Goal: Task Accomplishment & Management: Use online tool/utility

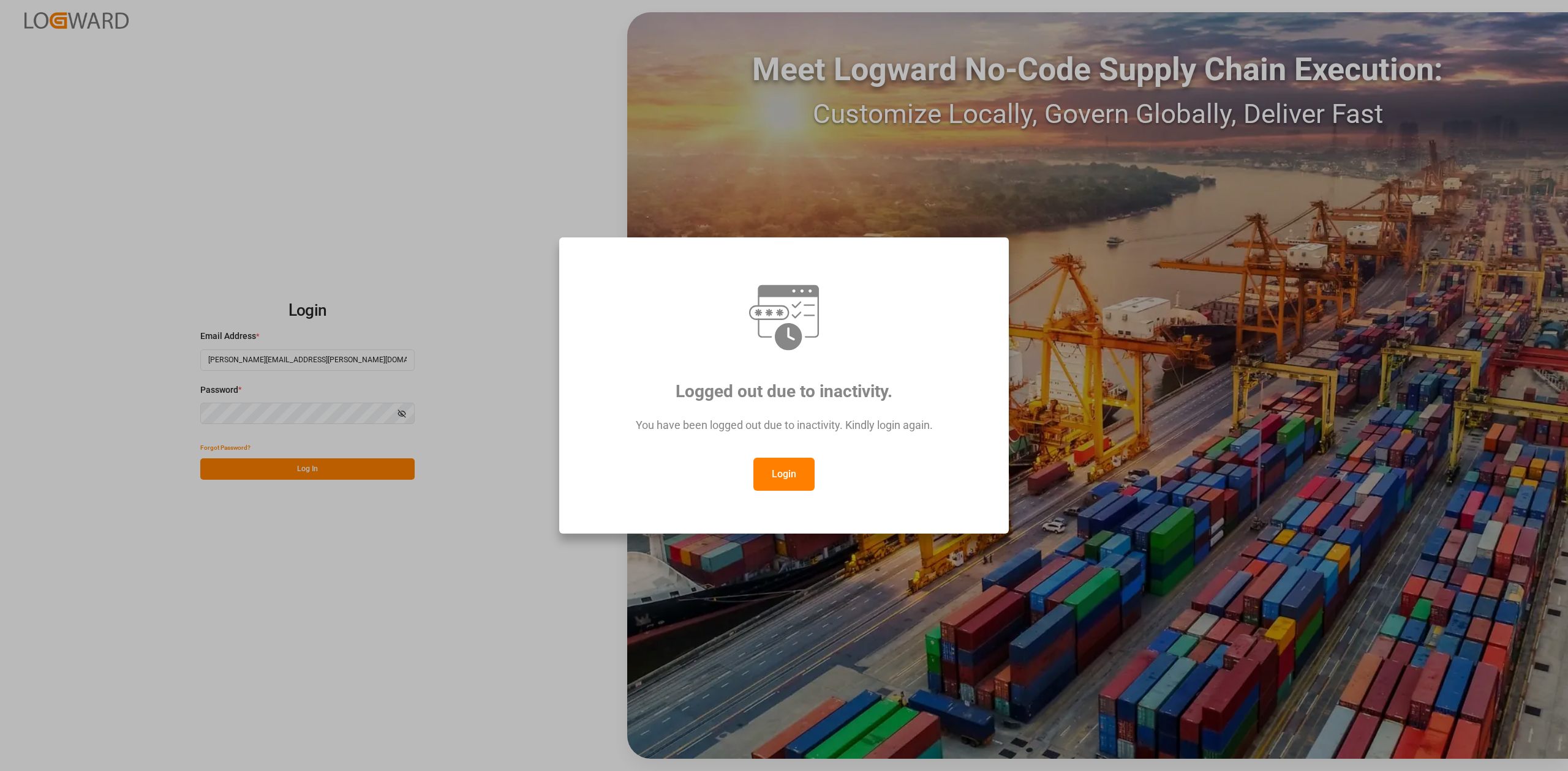
click at [768, 475] on button "Login" at bounding box center [784, 474] width 62 height 33
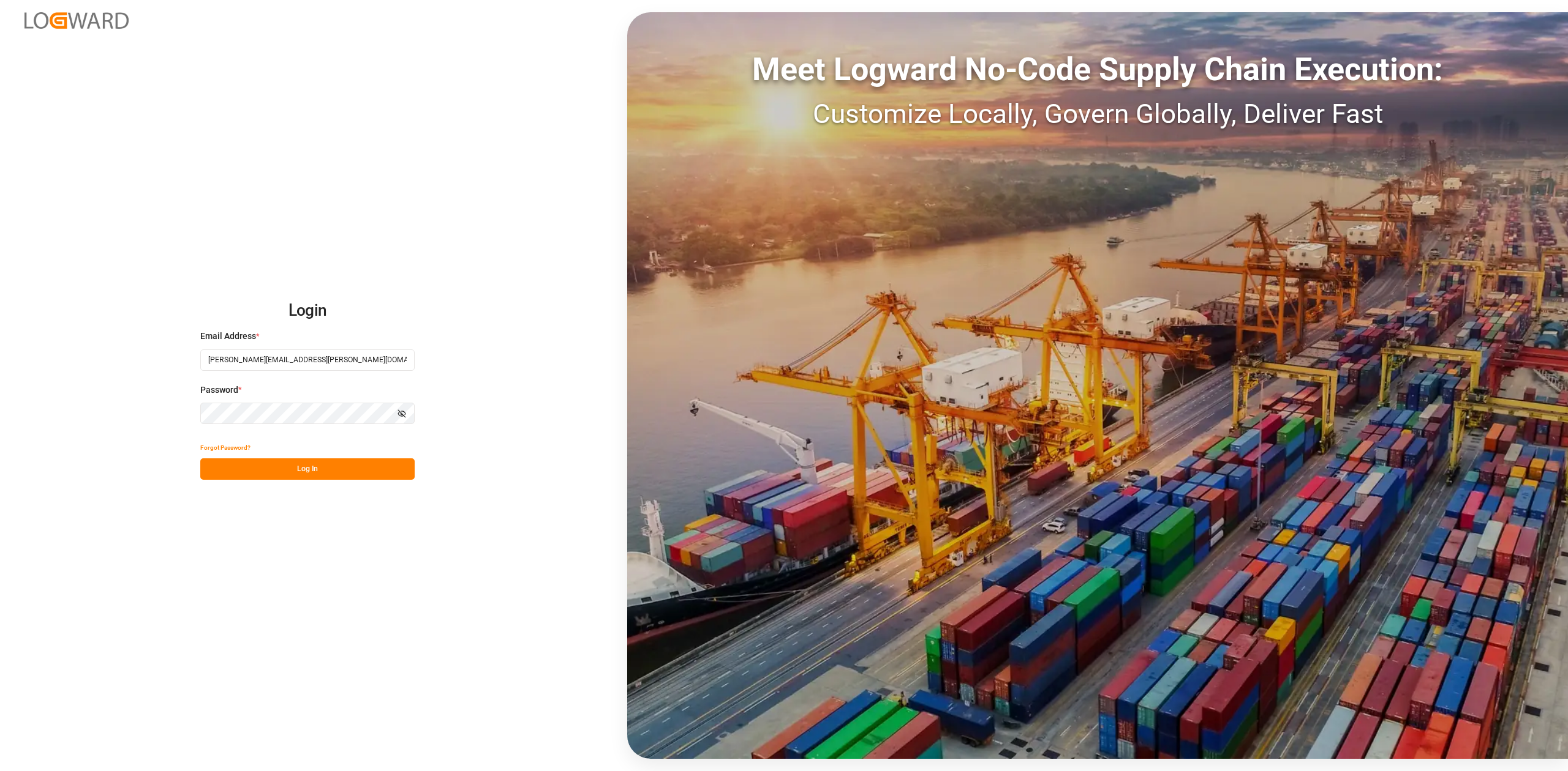
click at [295, 474] on button "Log In" at bounding box center [308, 469] width 214 height 21
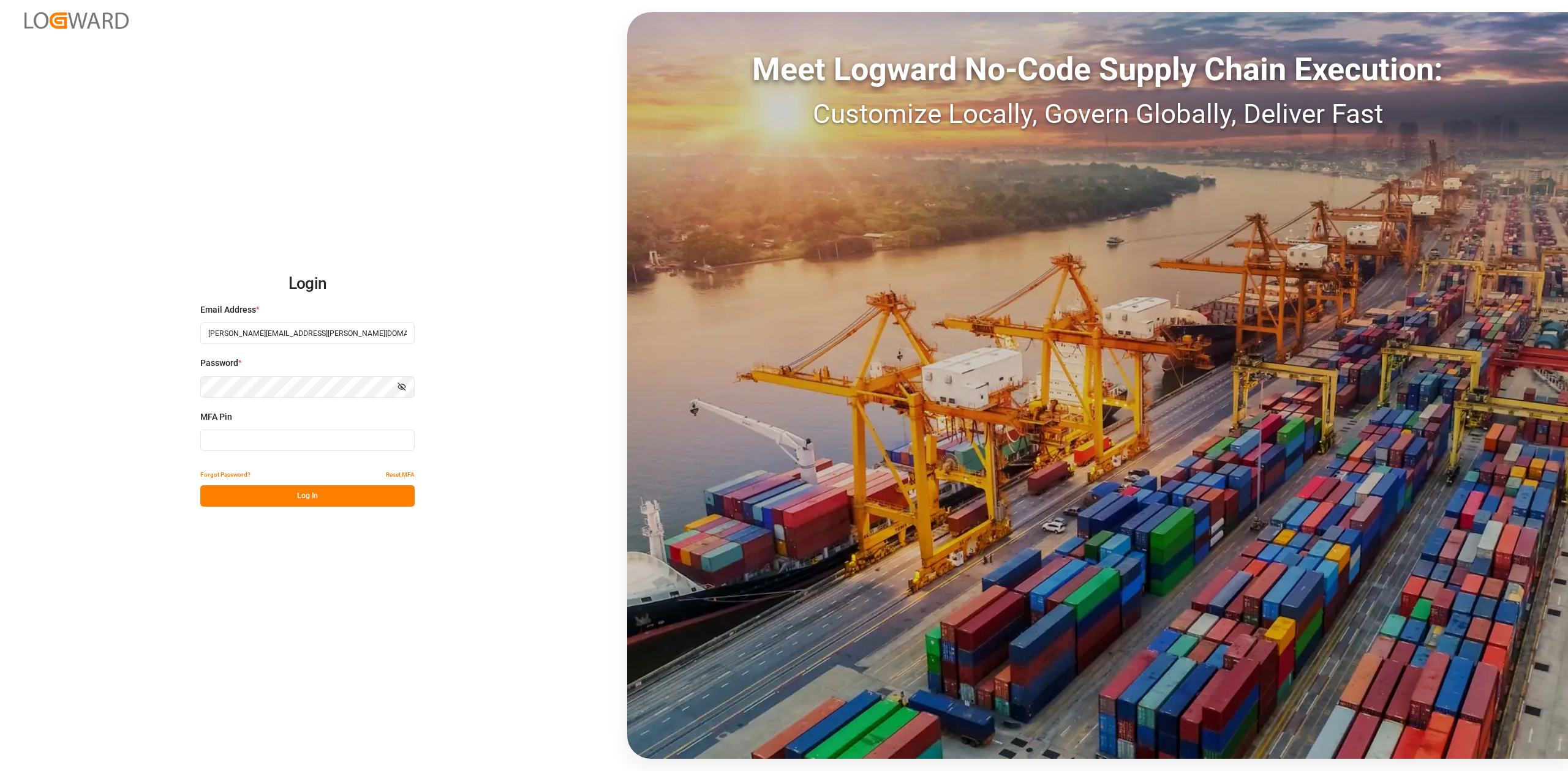
click at [273, 438] on input at bounding box center [308, 440] width 214 height 21
type input "589785"
click at [272, 497] on button "Log In" at bounding box center [308, 496] width 214 height 21
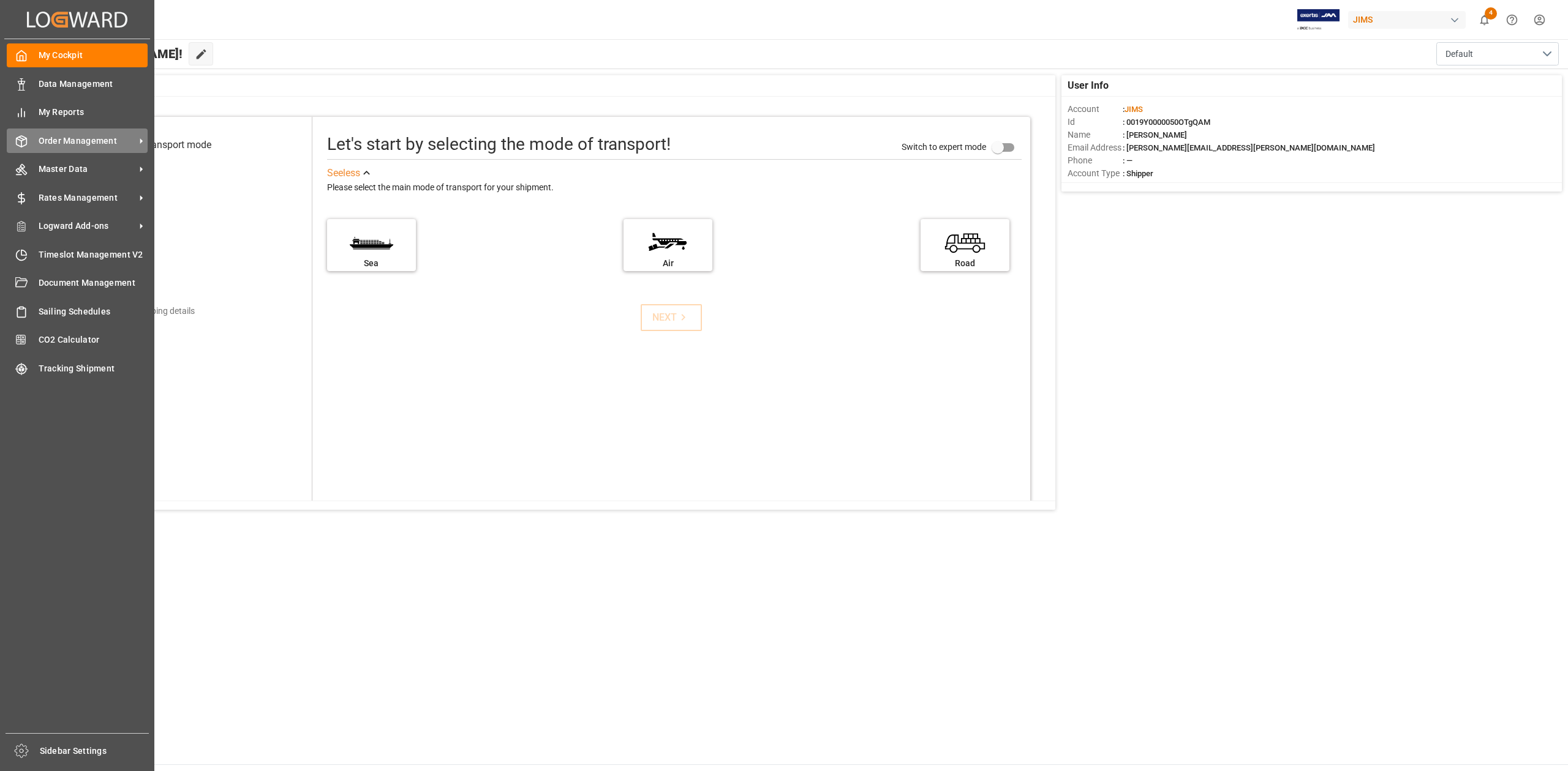
click at [82, 147] on div "Order Management Order Management" at bounding box center [77, 140] width 141 height 24
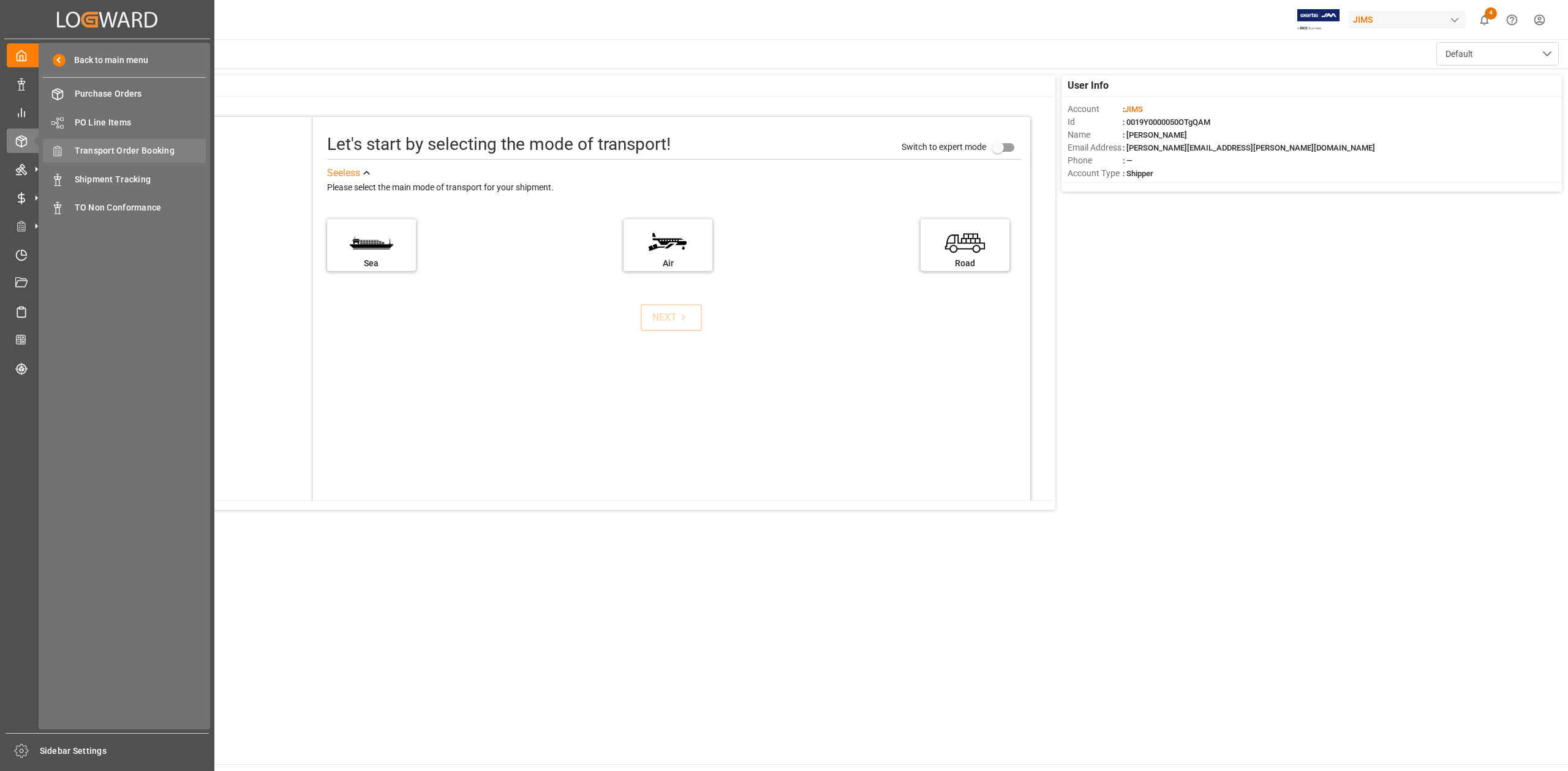
click at [147, 155] on span "Transport Order Booking" at bounding box center [140, 150] width 132 height 13
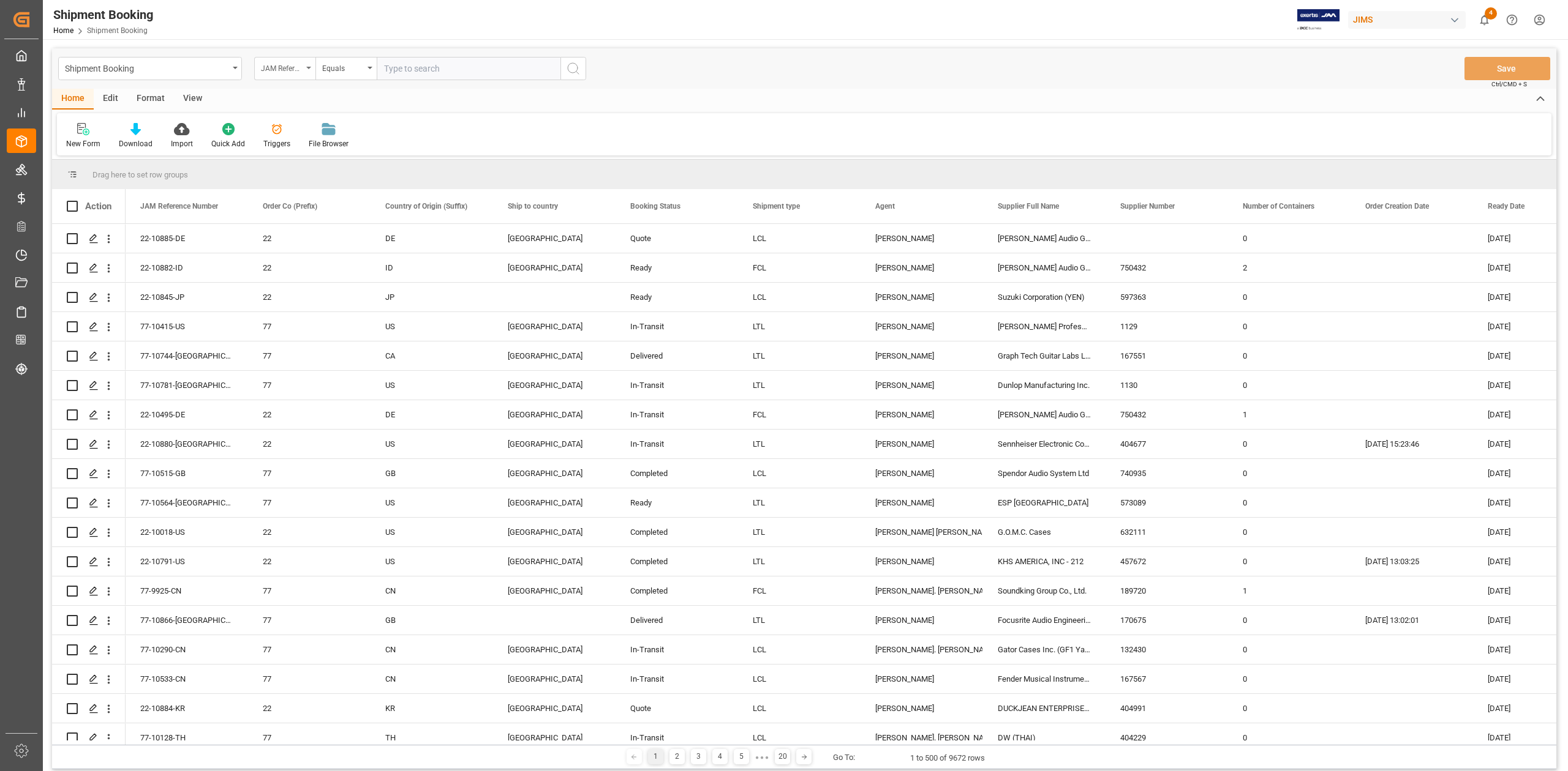
click at [310, 66] on icon "open menu" at bounding box center [309, 67] width 5 height 3
type input "supp"
click at [338, 157] on div "Supplier Number" at bounding box center [345, 150] width 182 height 26
click at [452, 66] on input "text" at bounding box center [469, 68] width 184 height 23
paste input "647041"
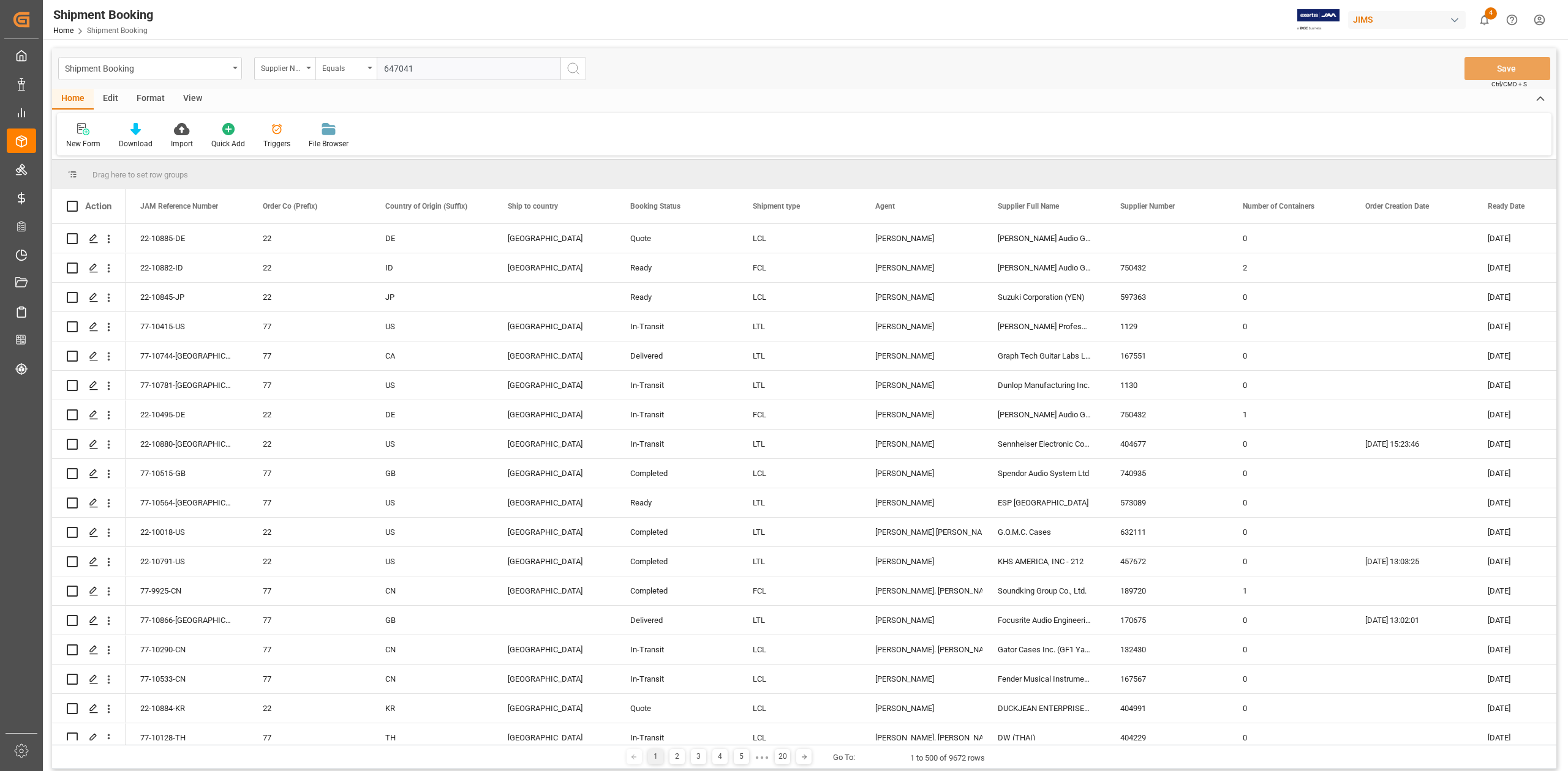
type input "647041"
click at [581, 72] on button "search button" at bounding box center [573, 68] width 26 height 23
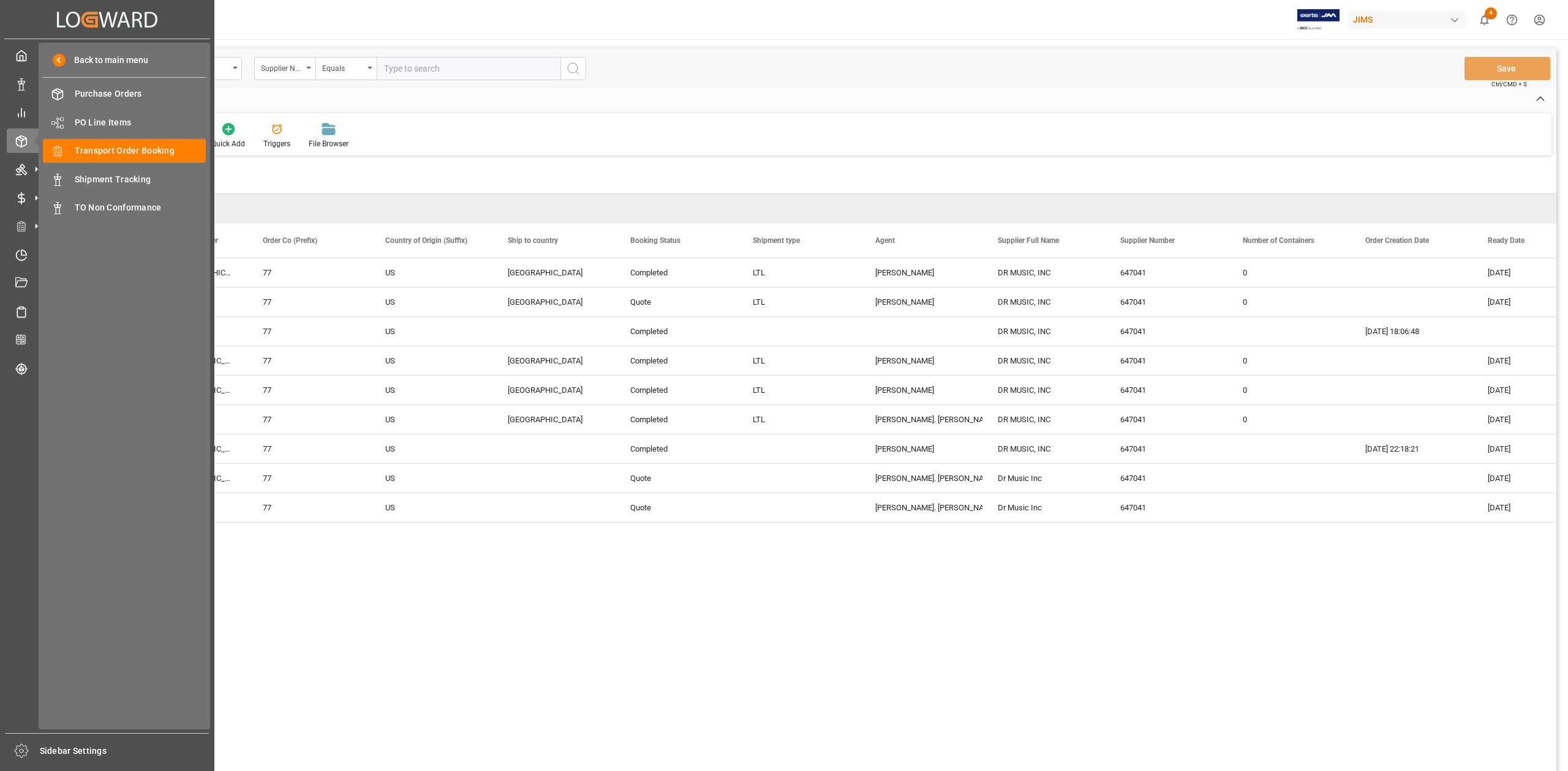
drag, startPoint x: 170, startPoint y: 152, endPoint x: 189, endPoint y: 164, distance: 22.5
click at [170, 152] on span "Transport Order Booking" at bounding box center [140, 150] width 132 height 13
